Goal: Transaction & Acquisition: Purchase product/service

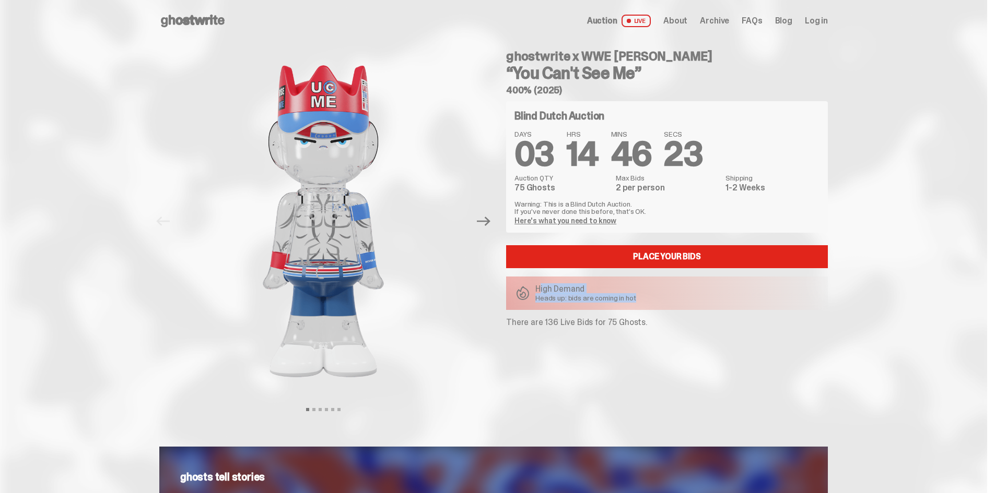
drag, startPoint x: 657, startPoint y: 299, endPoint x: 541, endPoint y: 286, distance: 117.2
click at [541, 286] on div "High Demand Heads up: bids are coming in hot" at bounding box center [667, 293] width 322 height 33
click at [541, 286] on p "High Demand" at bounding box center [585, 289] width 101 height 8
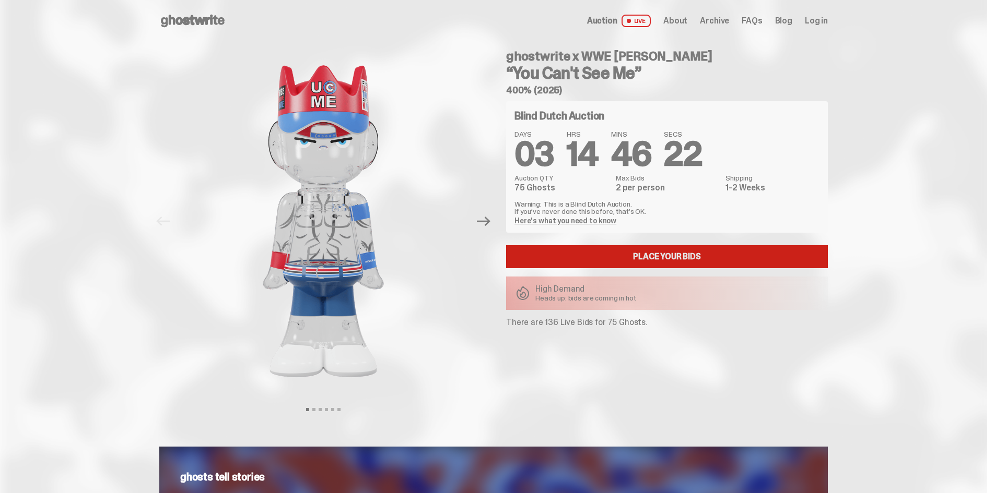
click at [640, 256] on link "Place your Bids" at bounding box center [667, 256] width 322 height 23
